Goal: Information Seeking & Learning: Get advice/opinions

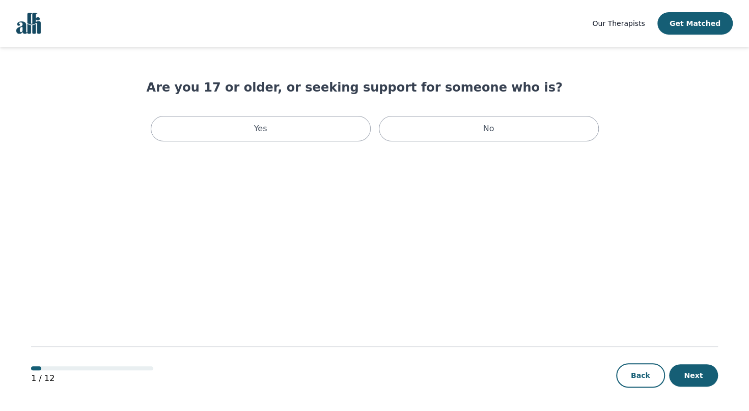
click at [630, 25] on span "Our Therapists" at bounding box center [618, 23] width 52 height 8
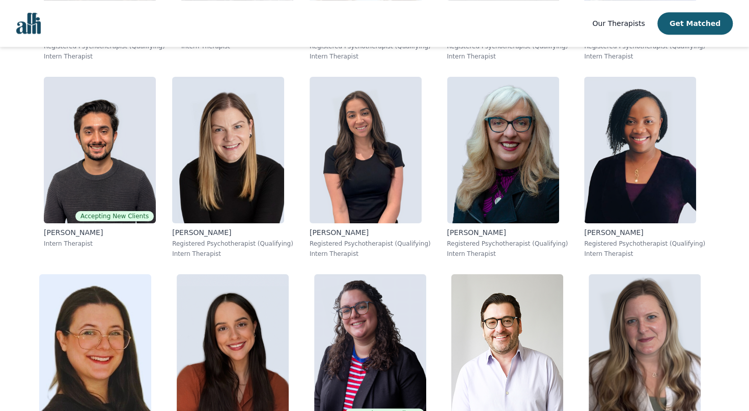
scroll to position [4943, 0]
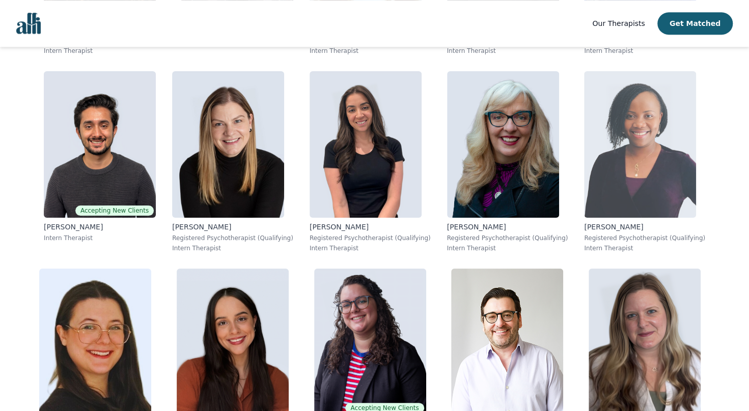
click at [619, 215] on img at bounding box center [640, 144] width 112 height 147
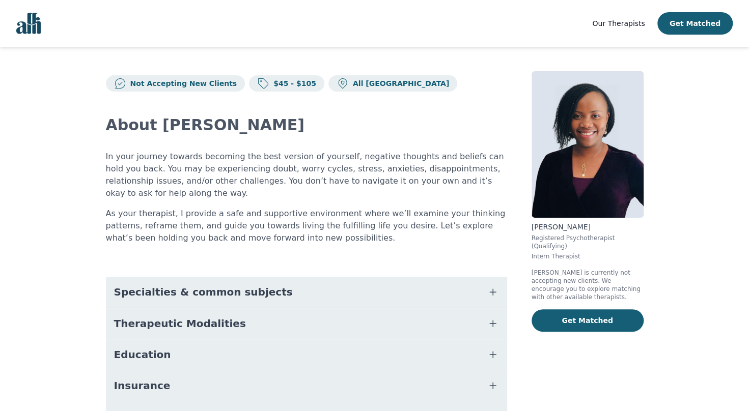
drag, startPoint x: 745, startPoint y: 140, endPoint x: 753, endPoint y: 158, distance: 20.1
click at [748, 158] on html "Our Therapists Get Matched Not Accepting New Clients $45 - $105 All Canada Abou…" at bounding box center [374, 263] width 749 height 526
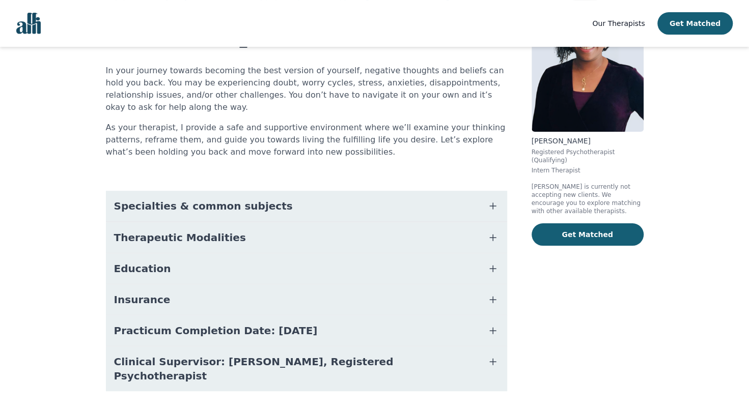
scroll to position [88, 0]
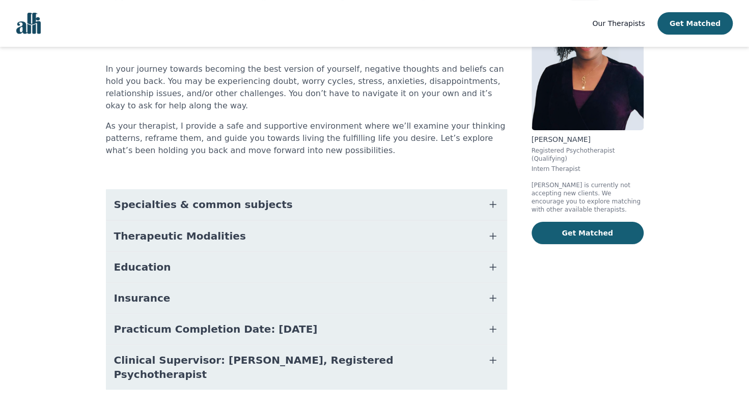
click at [150, 260] on span "Education" at bounding box center [142, 267] width 57 height 14
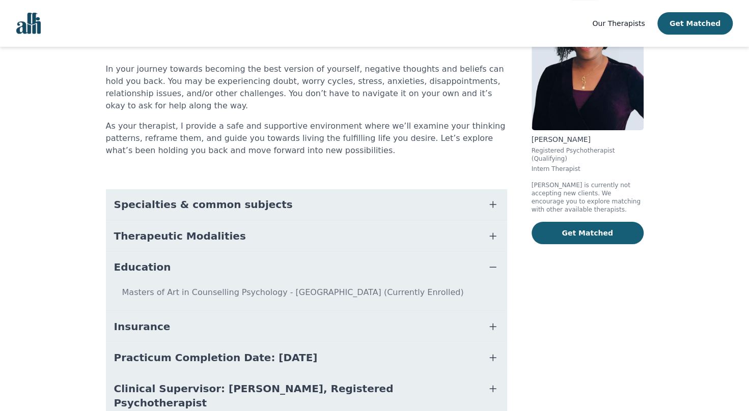
click at [178, 229] on span "Therapeutic Modalities" at bounding box center [180, 236] width 132 height 14
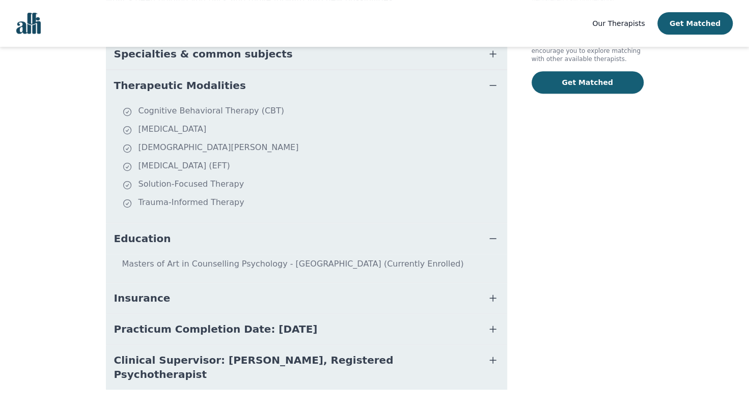
scroll to position [0, 0]
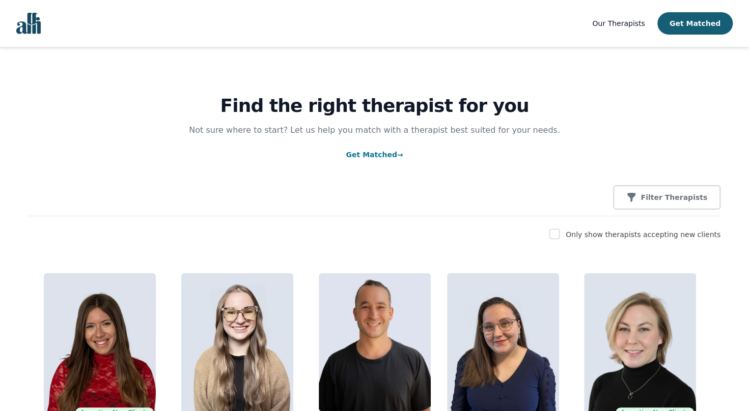
scroll to position [238, 0]
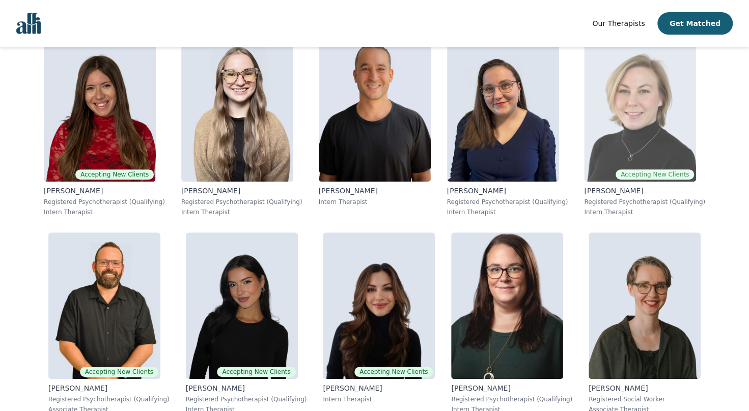
click at [635, 140] on img at bounding box center [640, 108] width 112 height 147
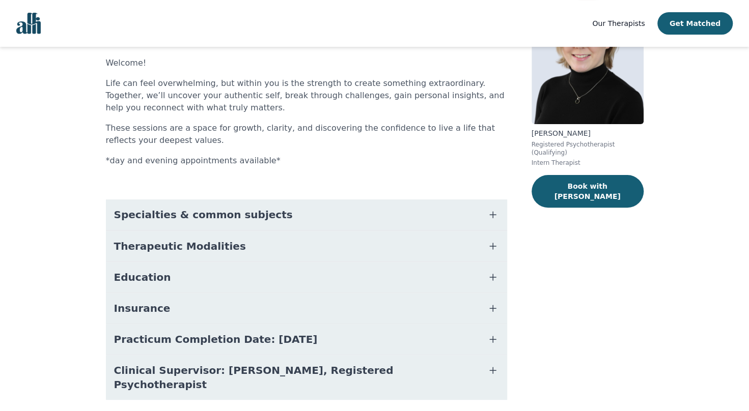
scroll to position [116, 0]
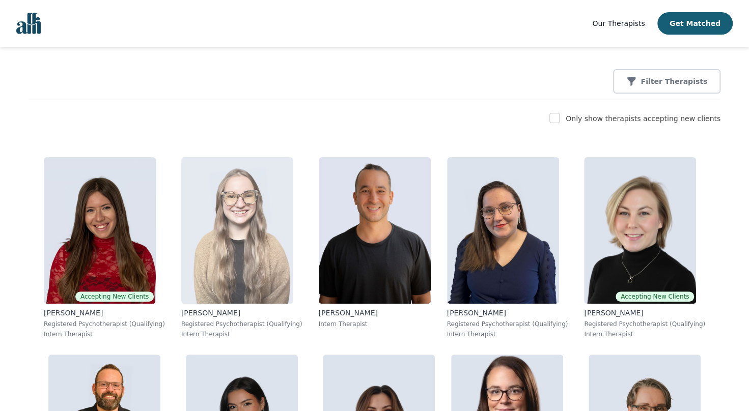
click at [228, 217] on img at bounding box center [237, 230] width 112 height 147
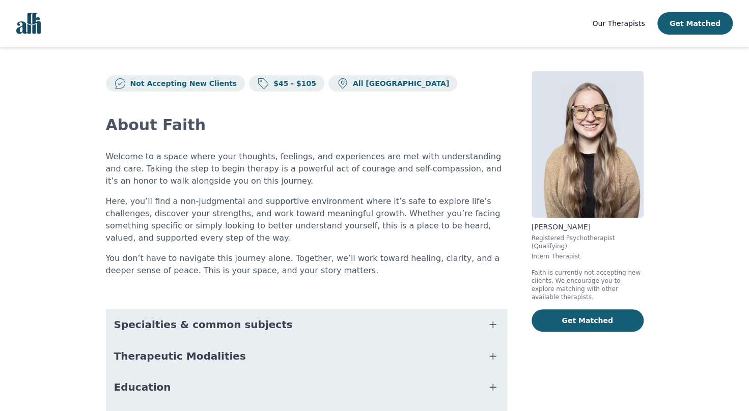
drag, startPoint x: 748, startPoint y: 296, endPoint x: 753, endPoint y: 370, distance: 74.0
click at [748, 370] on html "Our Therapists Get Matched Not Accepting New Clients $45 - $105 All Canada Abou…" at bounding box center [374, 279] width 749 height 559
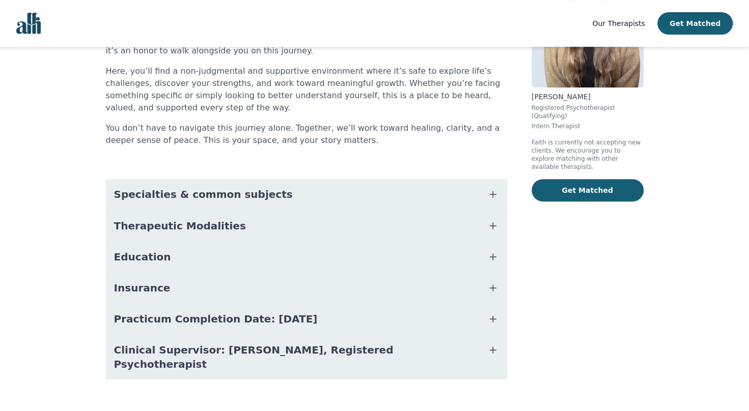
scroll to position [132, 0]
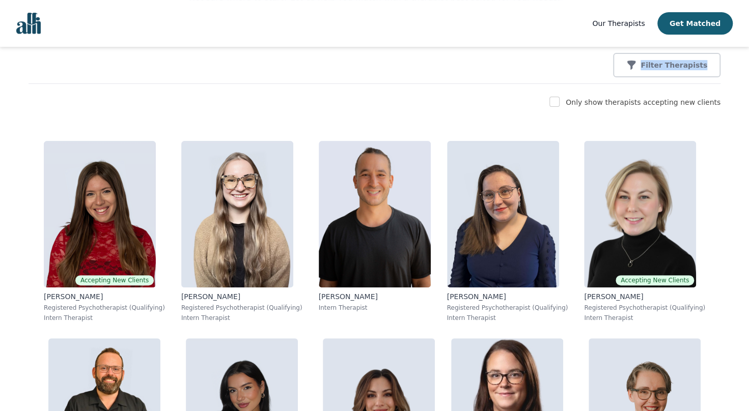
drag, startPoint x: 747, startPoint y: 29, endPoint x: 758, endPoint y: 67, distance: 40.0
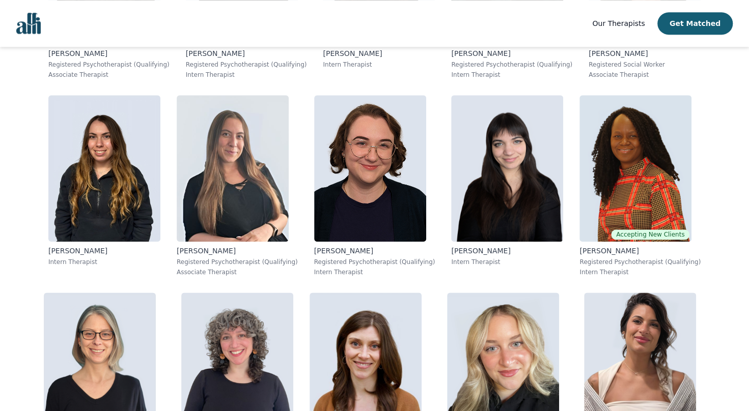
scroll to position [584, 0]
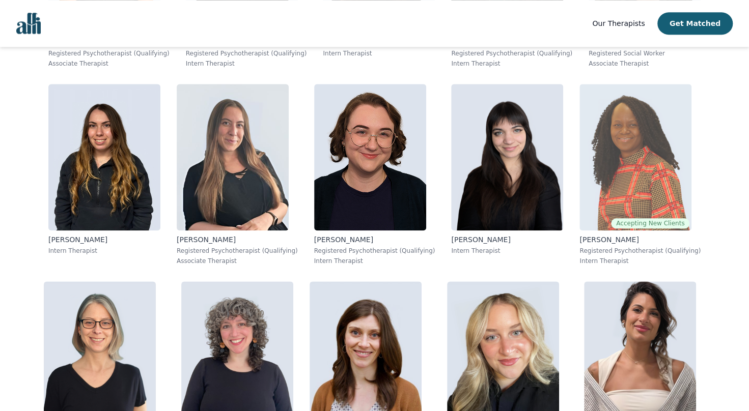
click at [645, 156] on img at bounding box center [635, 157] width 112 height 147
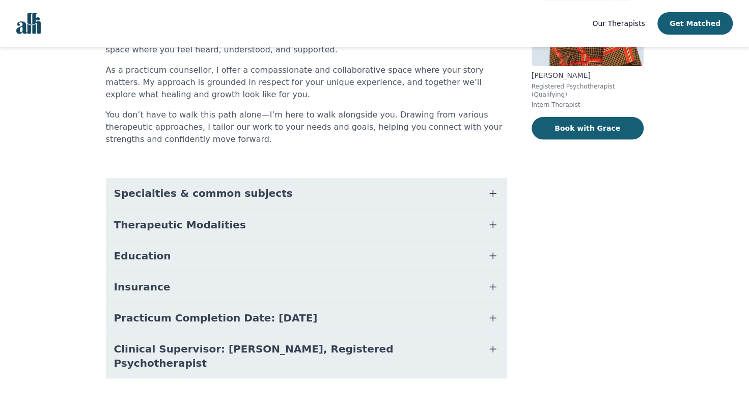
scroll to position [153, 0]
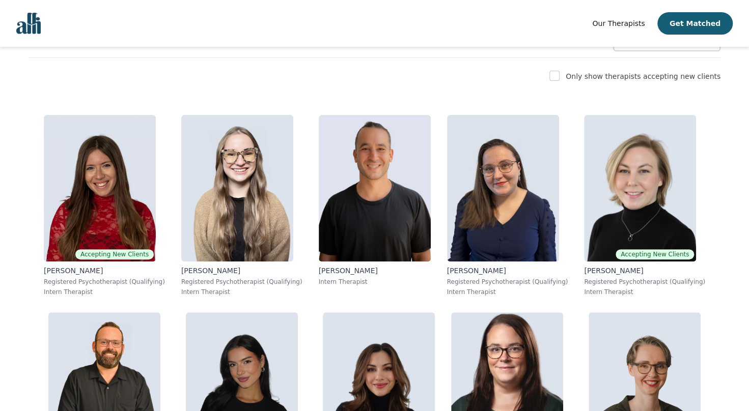
scroll to position [153, 0]
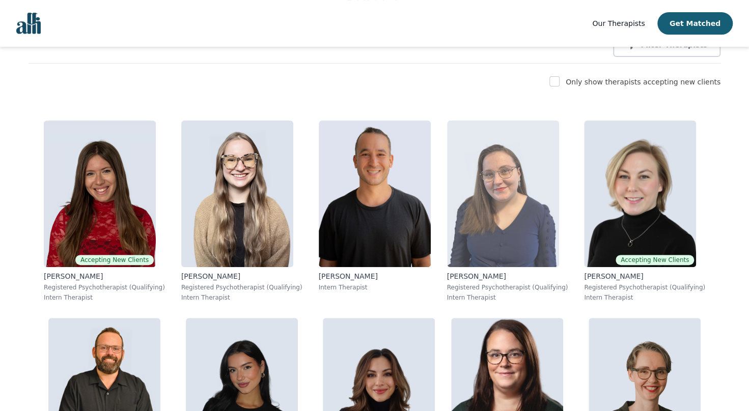
click at [512, 206] on img at bounding box center [503, 194] width 112 height 147
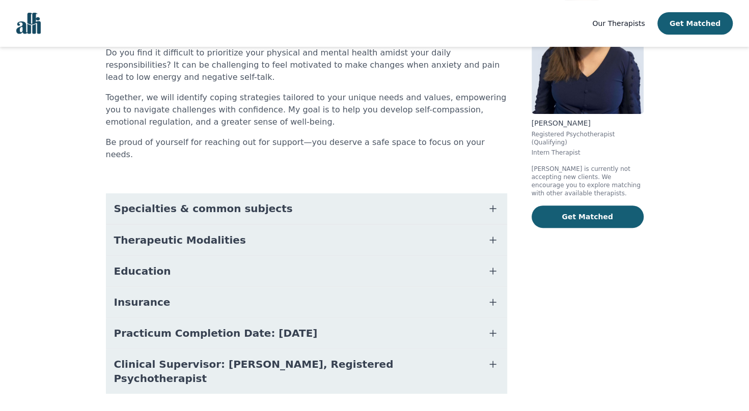
scroll to position [108, 0]
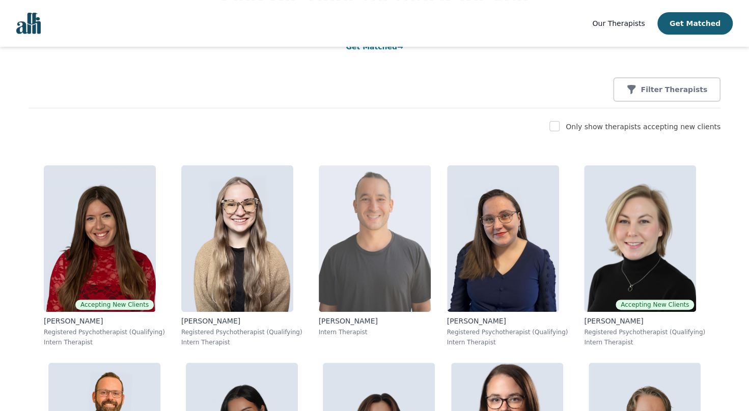
click at [390, 260] on img at bounding box center [375, 238] width 112 height 147
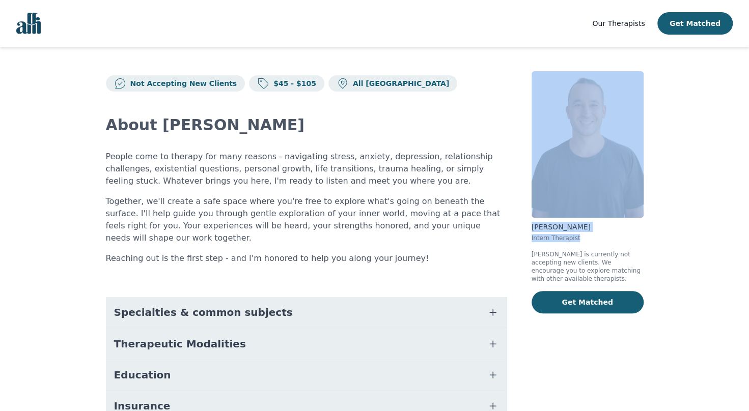
drag, startPoint x: 747, startPoint y: 159, endPoint x: 758, endPoint y: 242, distance: 84.1
click at [748, 242] on html "Our Therapists Get Matched Not Accepting New Clients $45 - $105 All Canada Abou…" at bounding box center [374, 273] width 749 height 547
drag, startPoint x: 758, startPoint y: 242, endPoint x: 717, endPoint y: 258, distance: 43.7
click at [717, 258] on main "Not Accepting New Clients $45 - $105 All Canada About [PERSON_NAME] People come…" at bounding box center [374, 297] width 749 height 500
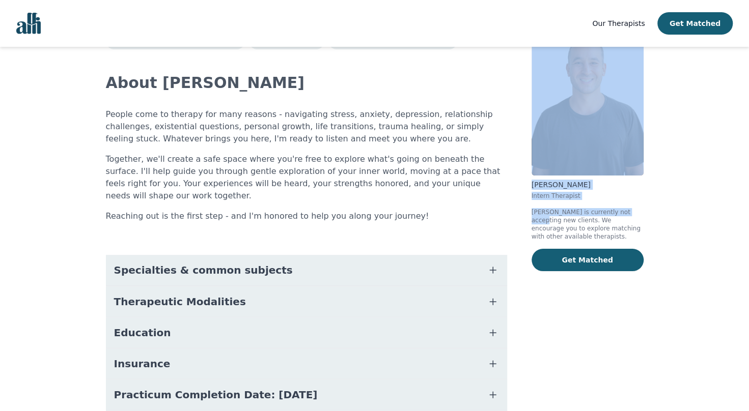
scroll to position [38, 0]
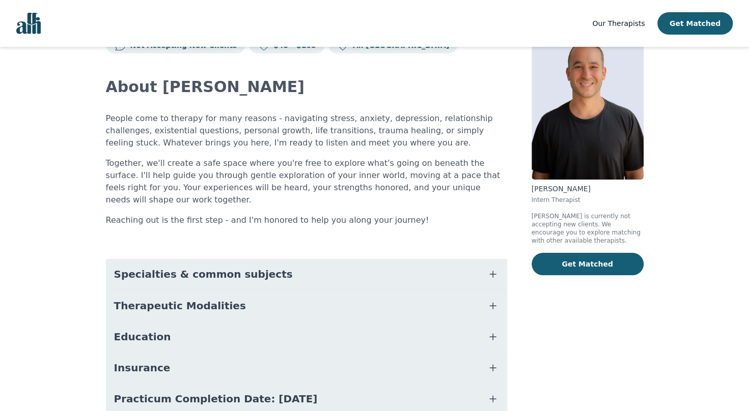
click at [689, 355] on main "Not Accepting New Clients $45 - $105 All Canada About [PERSON_NAME] People come…" at bounding box center [374, 259] width 749 height 500
click at [591, 103] on img at bounding box center [587, 106] width 112 height 147
click at [493, 331] on icon "button" at bounding box center [493, 337] width 12 height 12
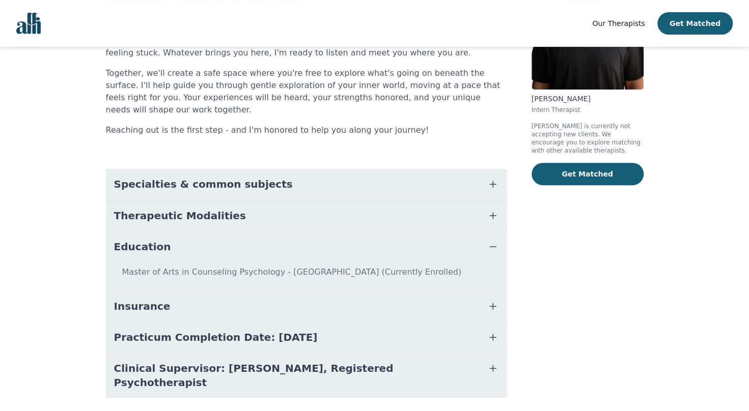
scroll to position [0, 0]
